Goal: Register for event/course

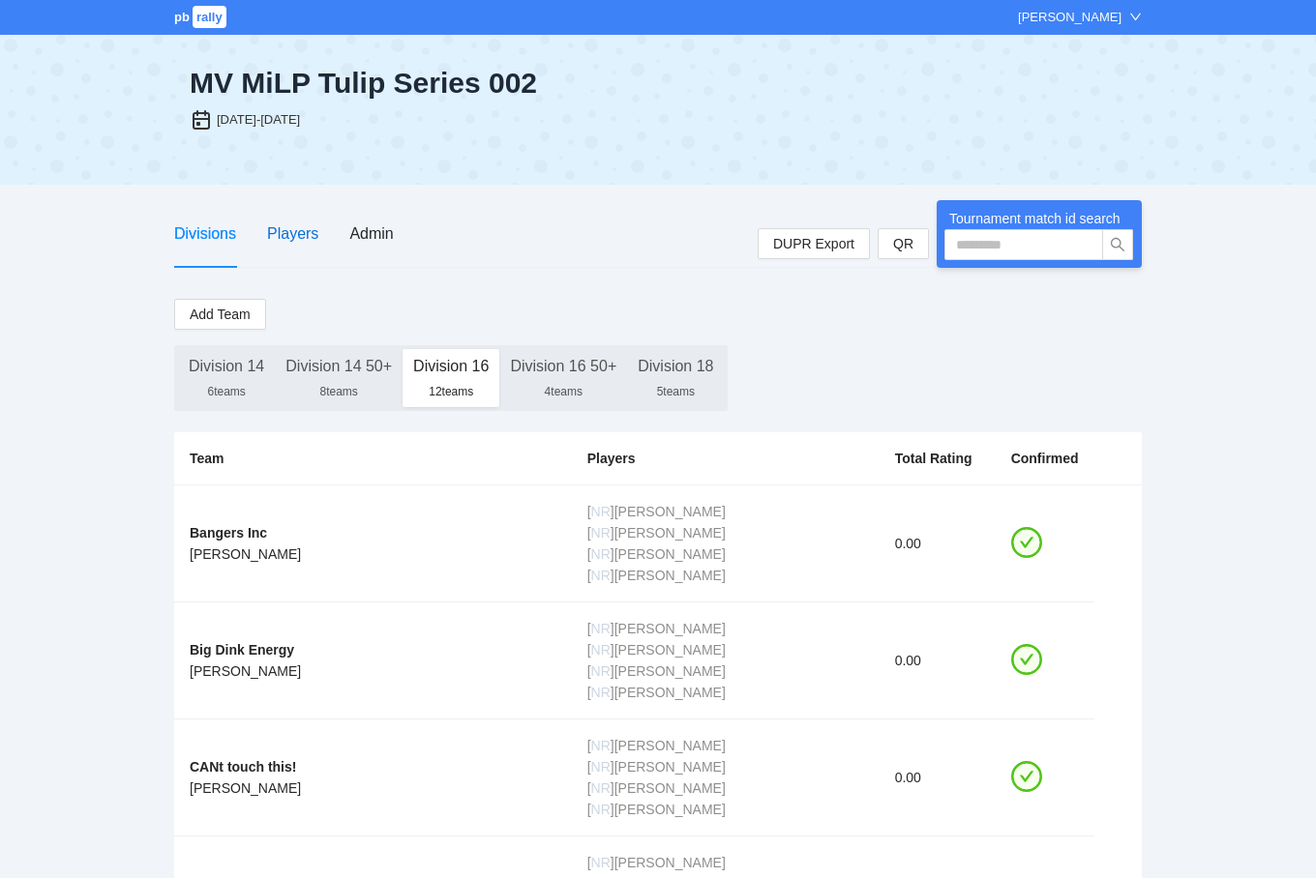
click at [297, 238] on div "Players" at bounding box center [292, 234] width 51 height 24
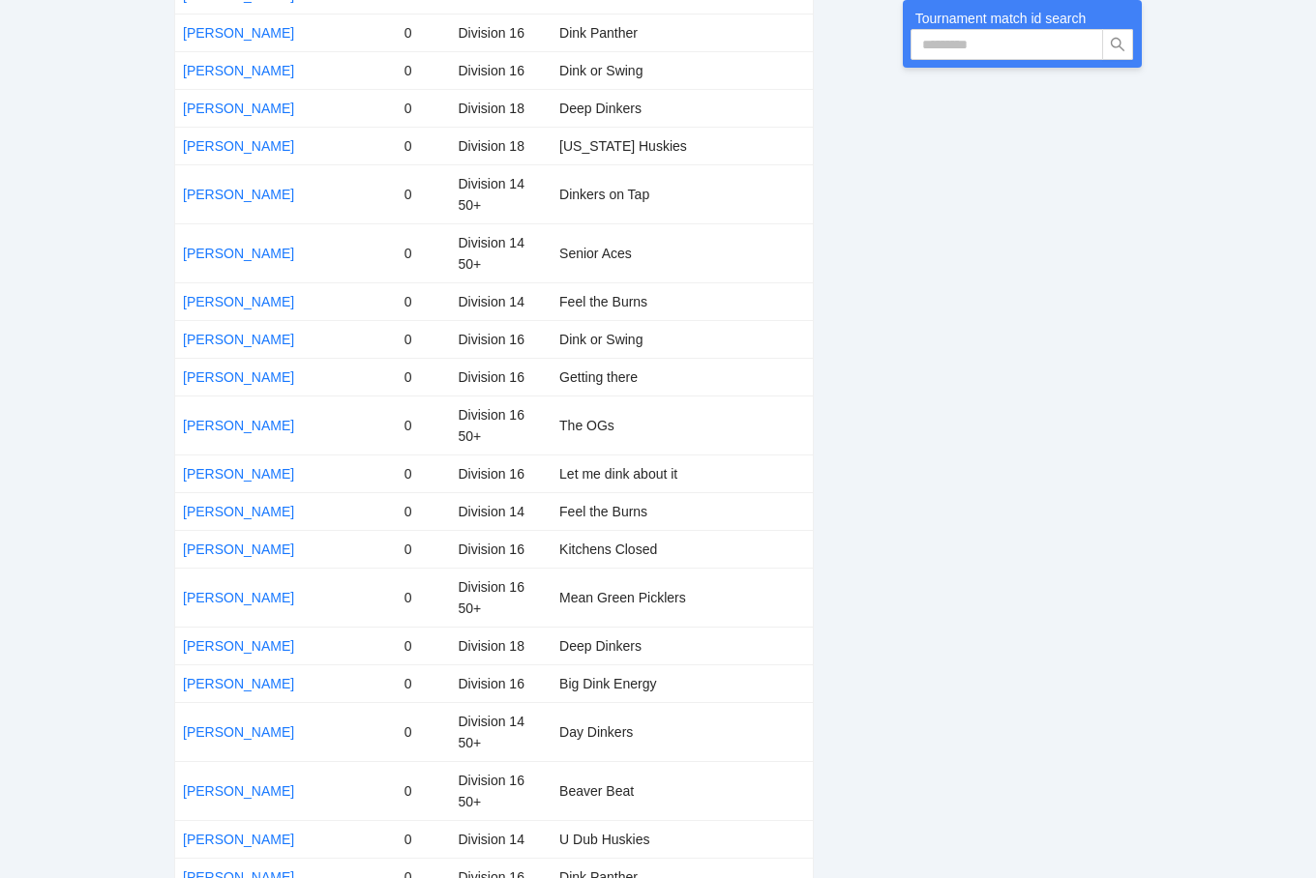
scroll to position [4577, 0]
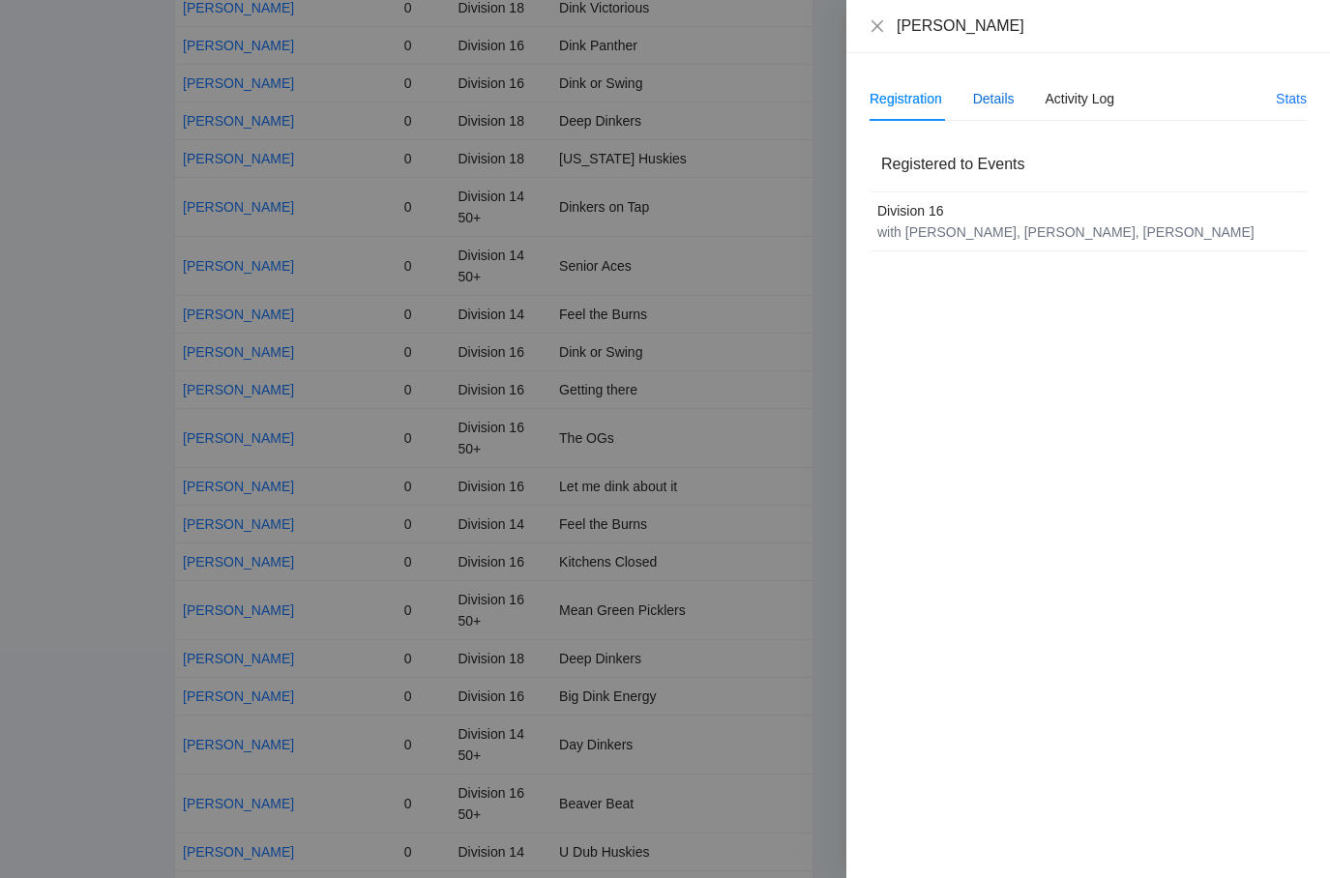
click at [997, 100] on div "Details" at bounding box center [994, 98] width 42 height 21
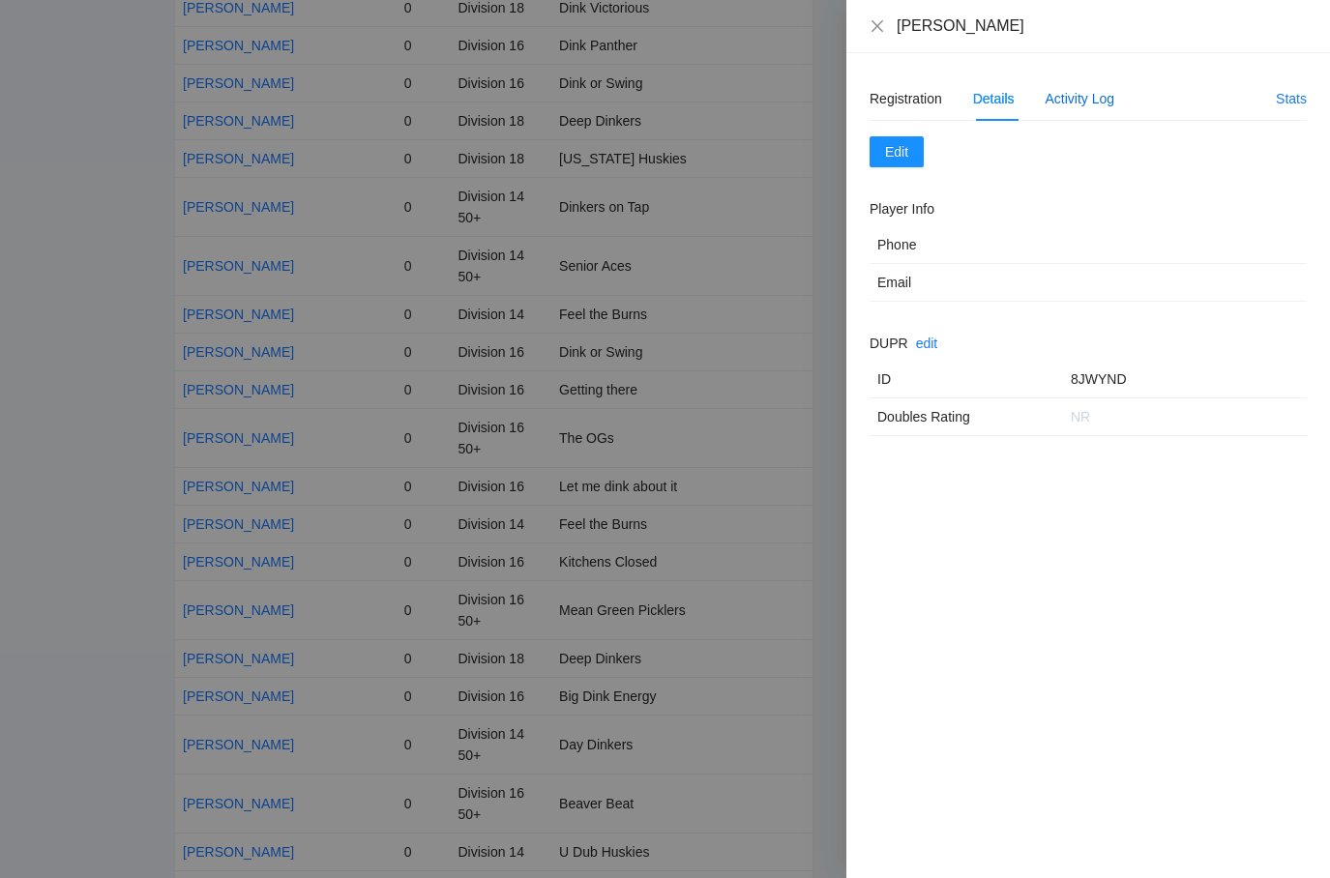
click at [1049, 98] on div "Activity Log" at bounding box center [1081, 98] width 70 height 21
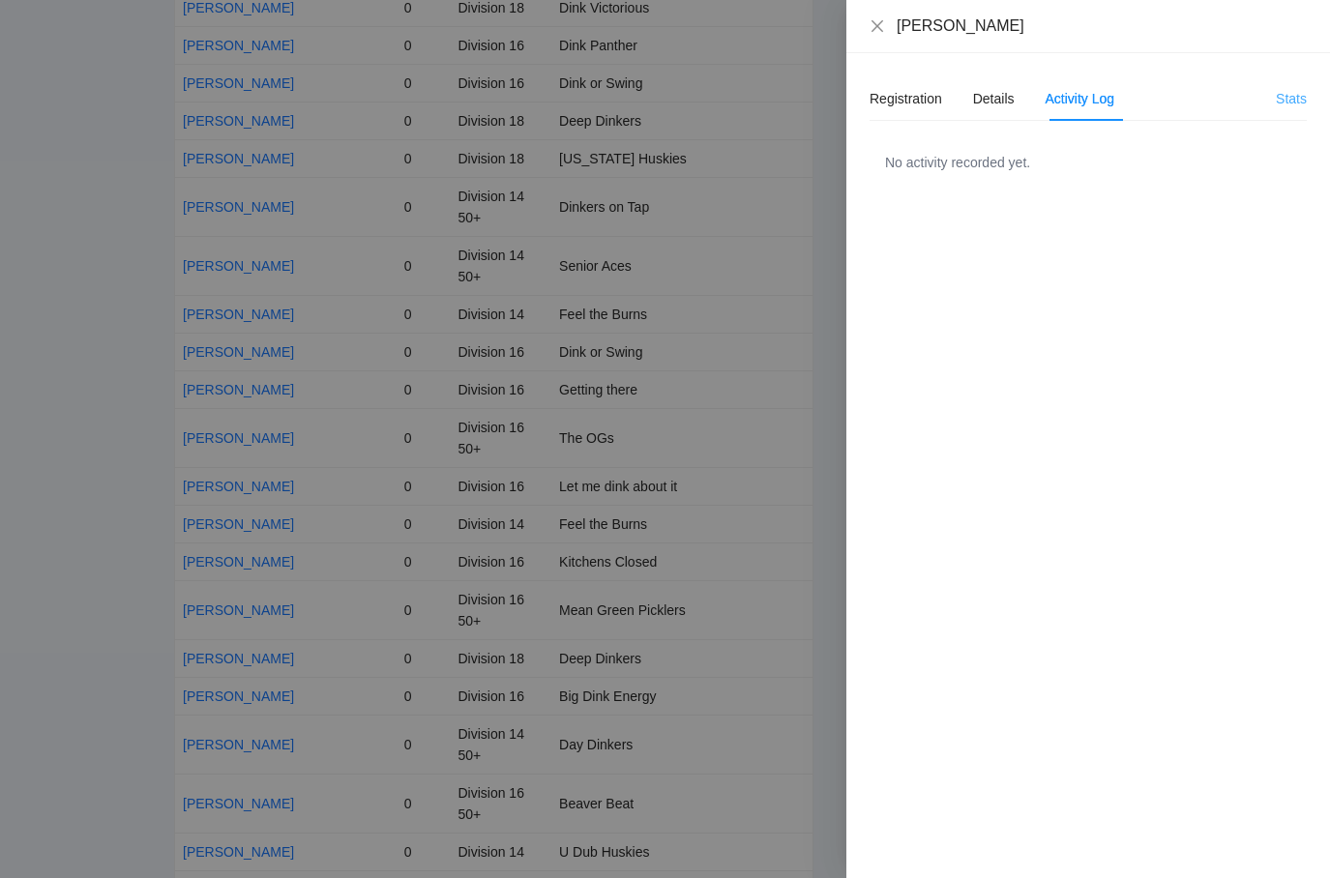
click at [1295, 101] on link "Stats" at bounding box center [1291, 98] width 31 height 15
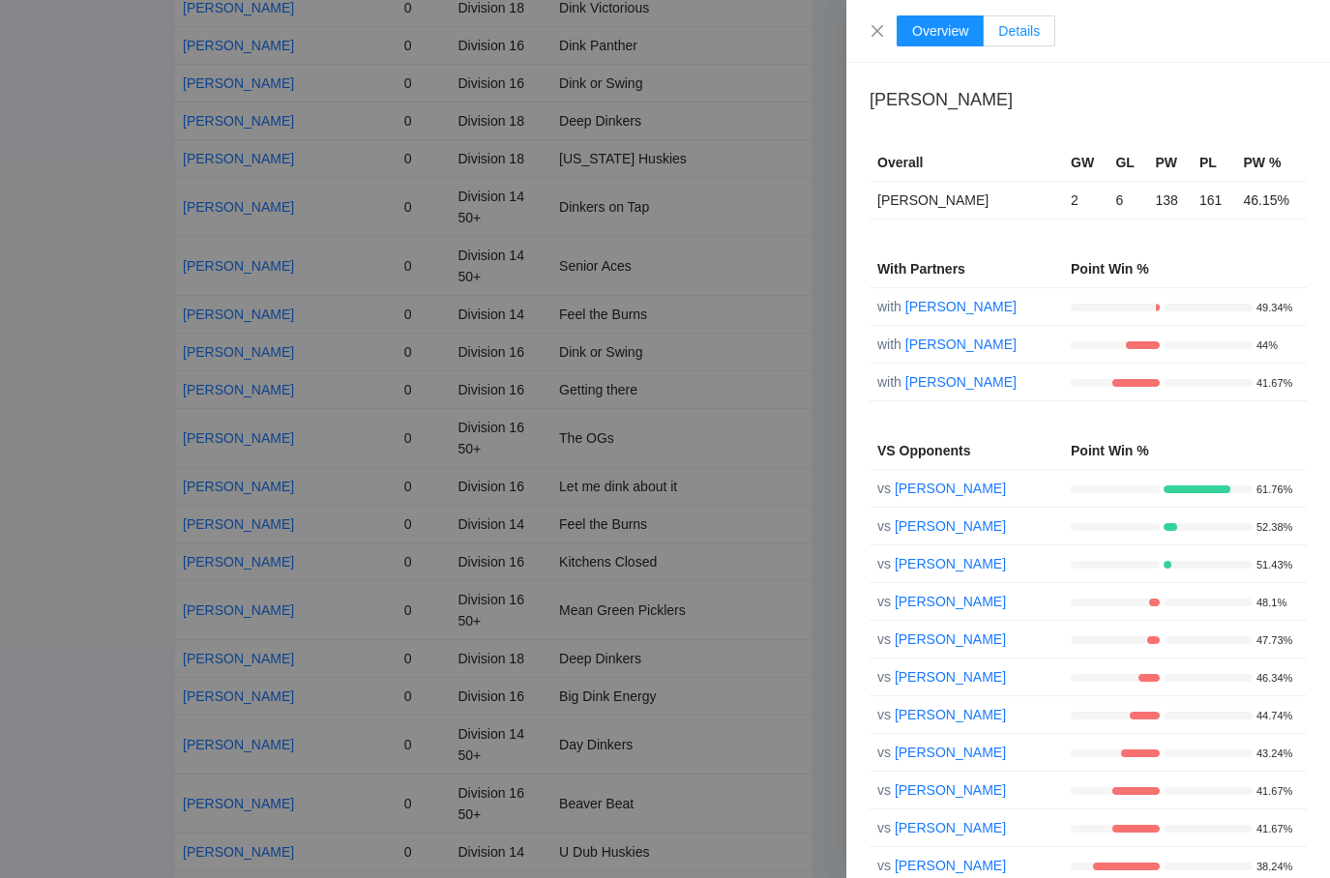
click at [1049, 21] on label "Details" at bounding box center [1020, 30] width 72 height 31
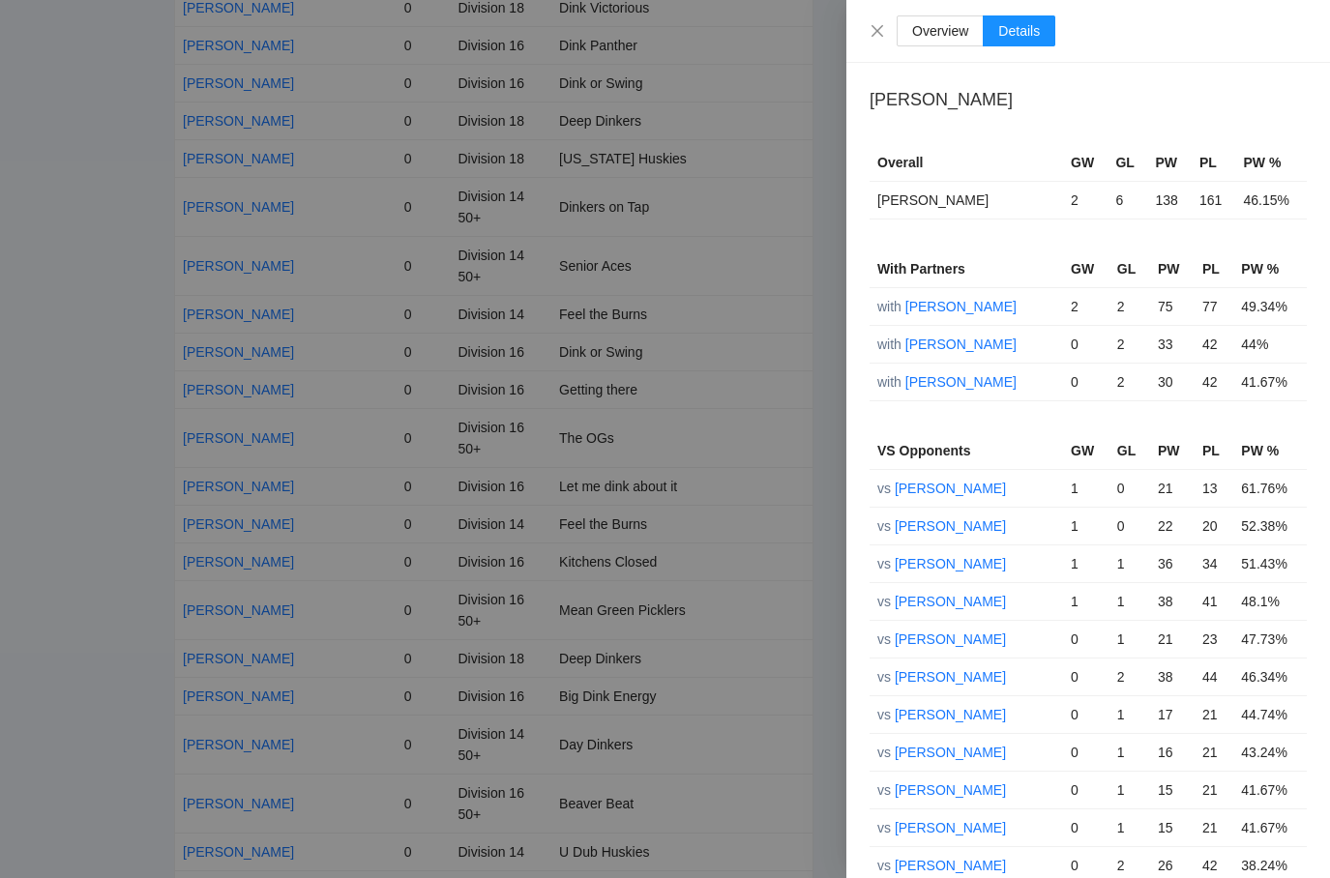
click at [892, 37] on div "Overview Details" at bounding box center [1088, 30] width 437 height 31
click at [868, 28] on div "Overview Details" at bounding box center [1089, 31] width 484 height 63
click at [877, 27] on icon "close" at bounding box center [877, 30] width 15 height 15
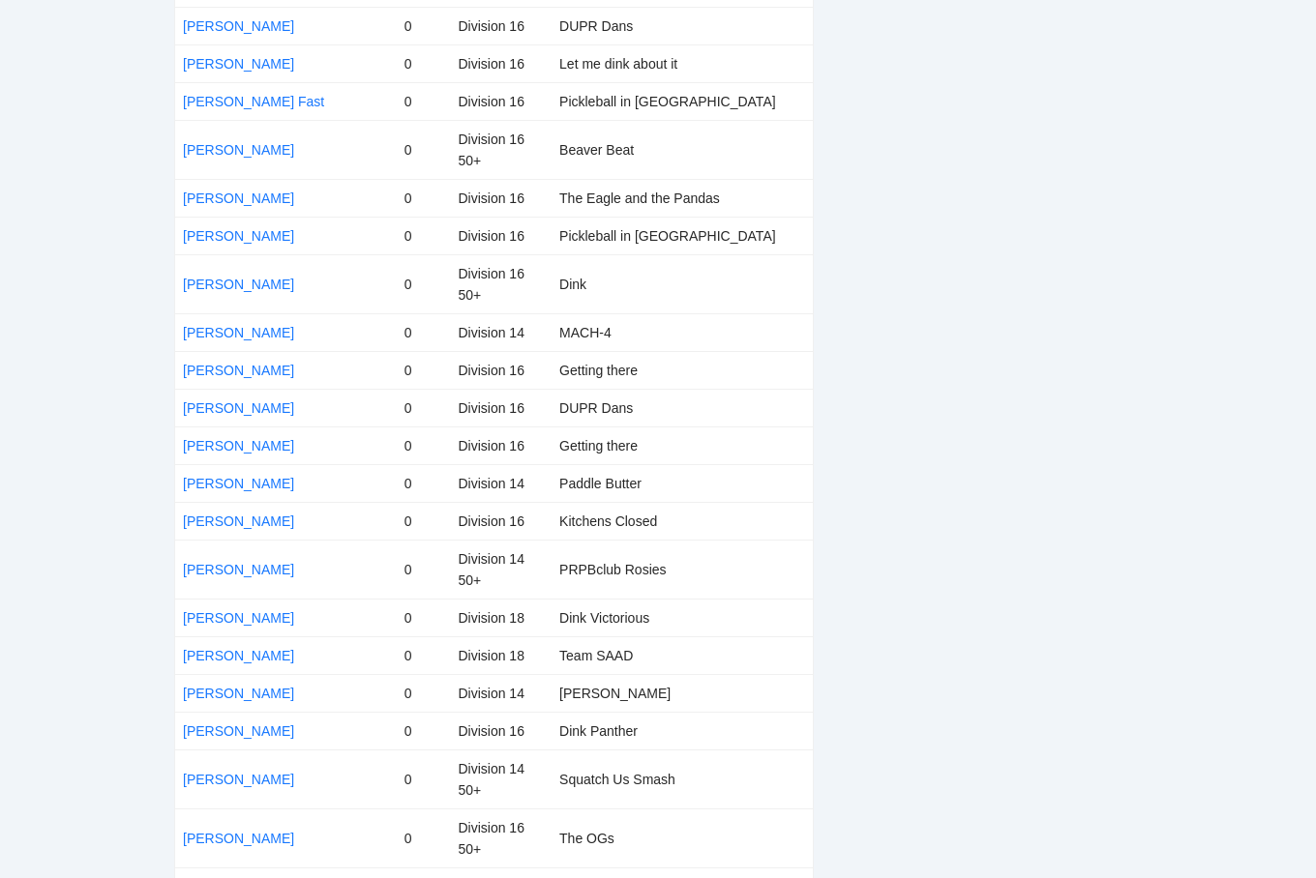
scroll to position [0, 0]
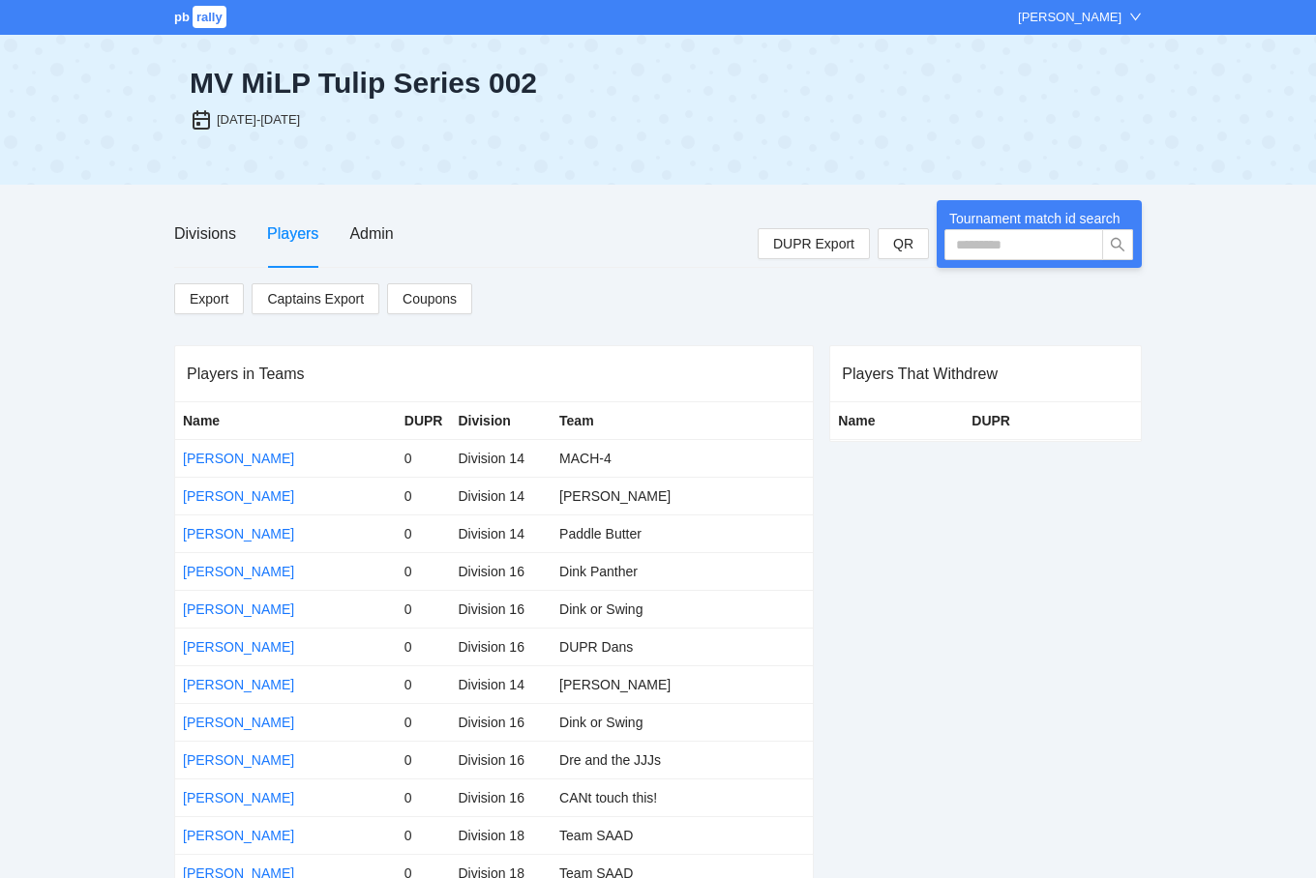
click at [201, 11] on span "rally" at bounding box center [210, 17] width 34 height 22
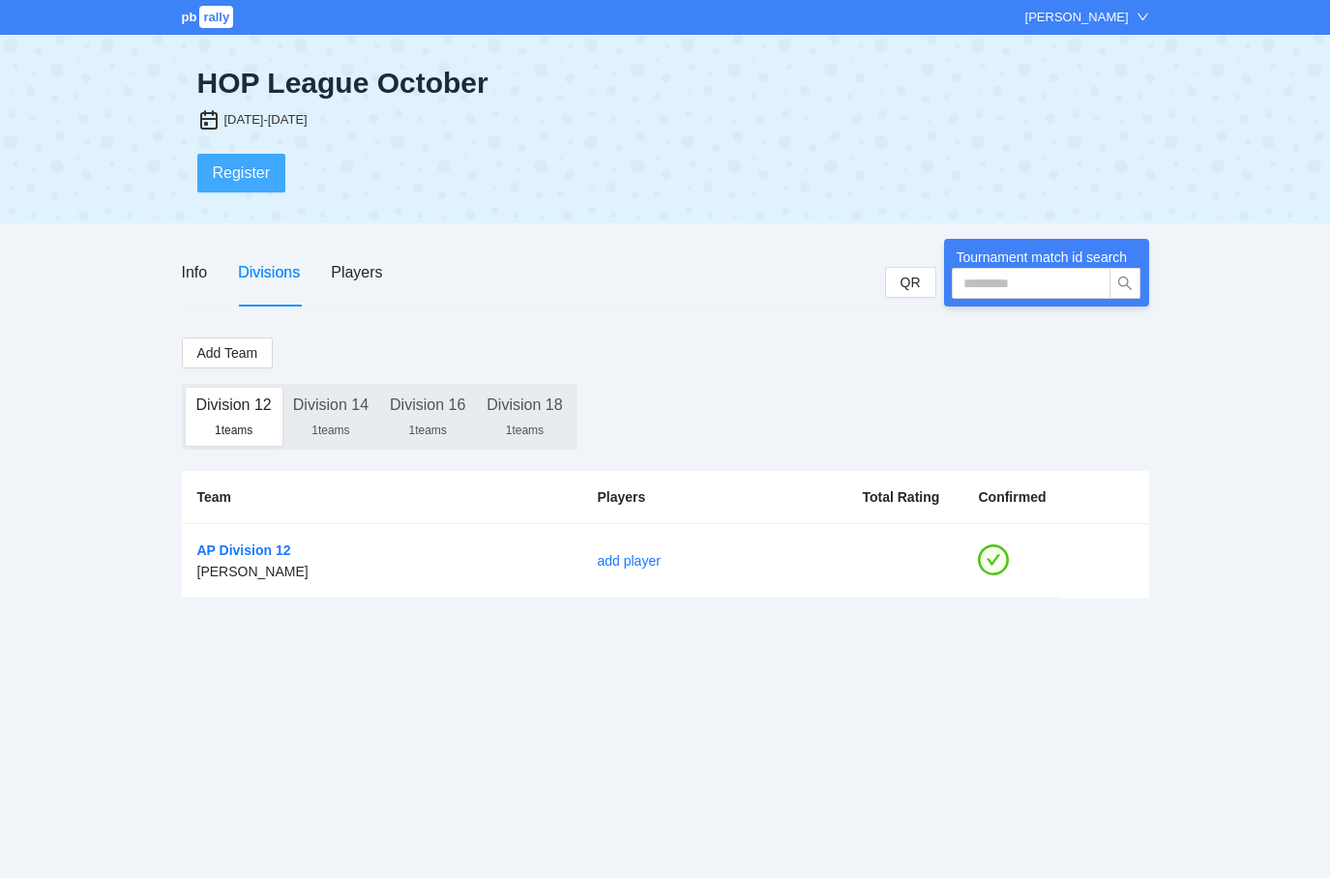
click at [261, 187] on button "Register" at bounding box center [241, 173] width 89 height 39
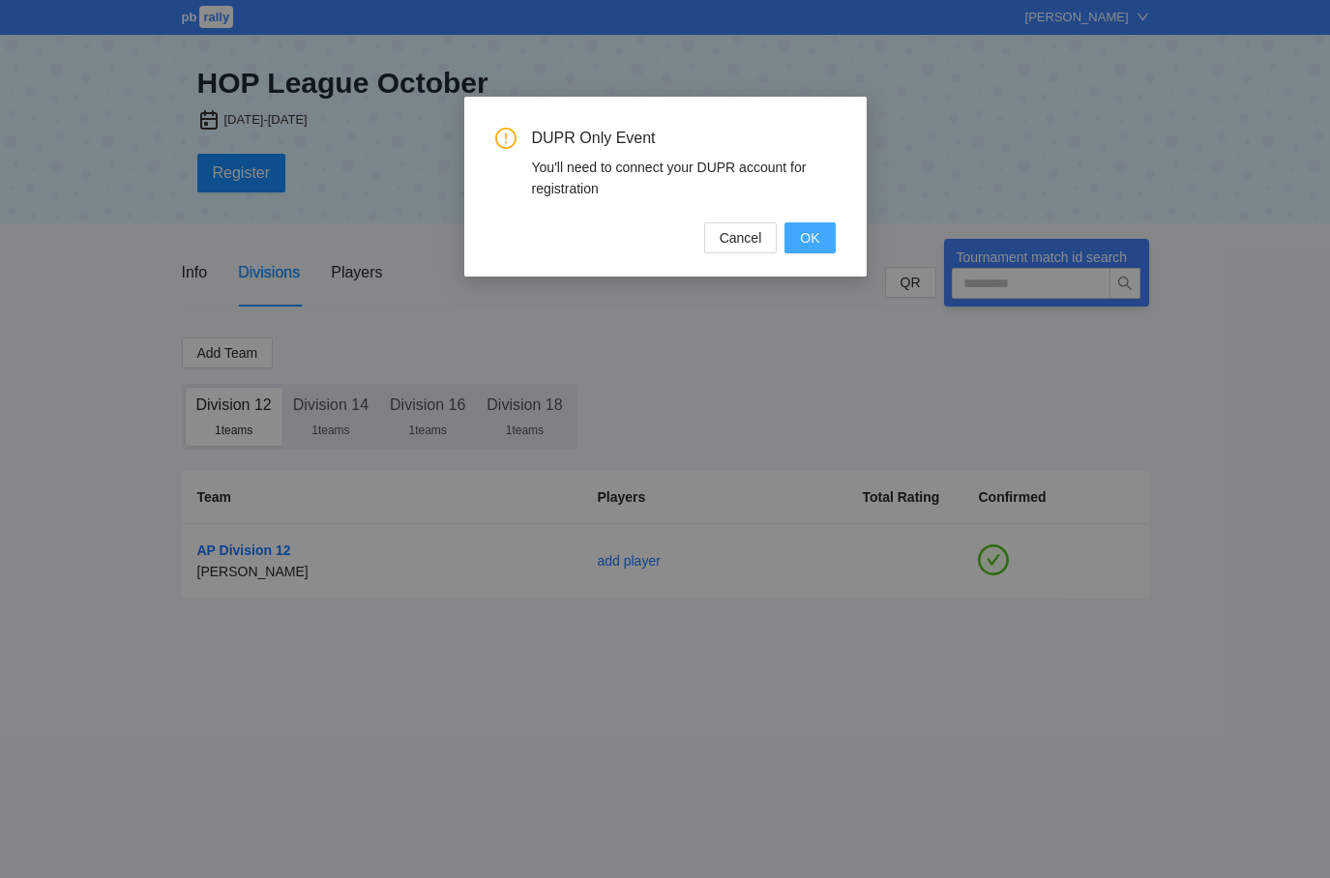
click at [817, 225] on button "OK" at bounding box center [810, 238] width 50 height 31
